Goal: Find specific page/section: Find specific page/section

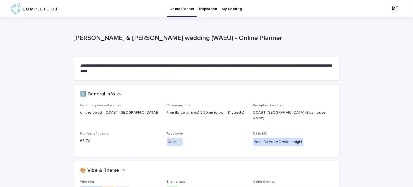
click at [181, 9] on p "Online Planner" at bounding box center [181, 5] width 25 height 11
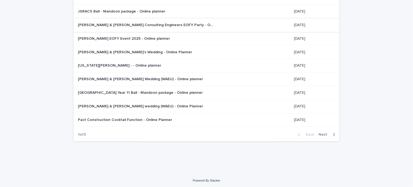
scroll to position [62, 0]
click at [324, 133] on span "Next" at bounding box center [324, 134] width 12 height 4
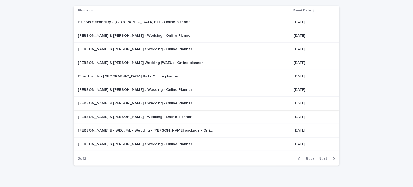
scroll to position [38, 0]
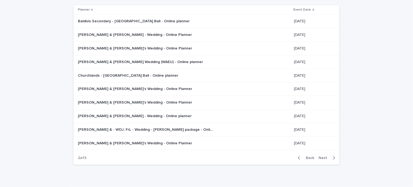
click at [319, 158] on span "Next" at bounding box center [324, 158] width 12 height 4
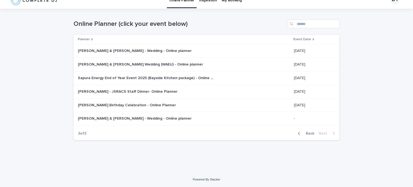
click at [137, 63] on p "[PERSON_NAME] & [PERSON_NAME] Wedding (WAEU) - Online planner" at bounding box center [141, 64] width 126 height 6
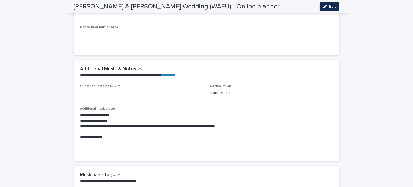
scroll to position [1325, 0]
